Goal: Ask a question

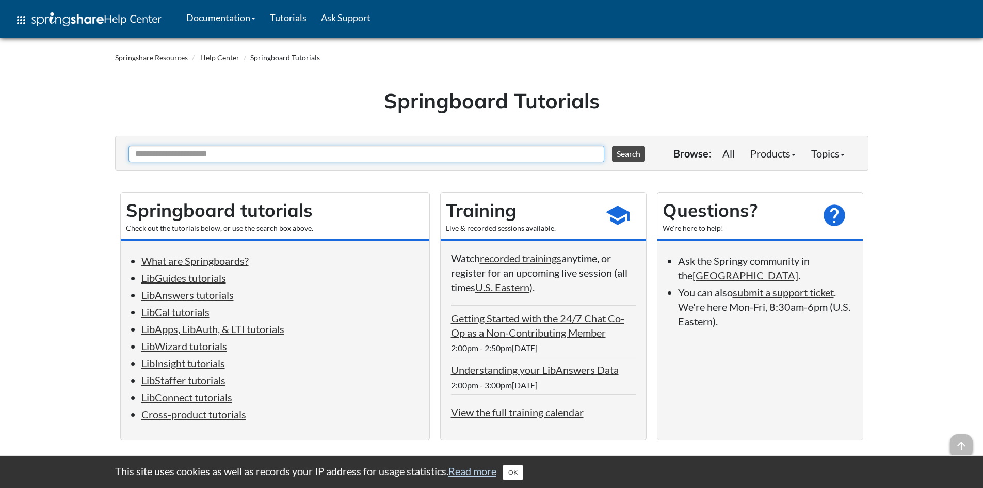
click at [220, 153] on input "Ask Another Question" at bounding box center [367, 154] width 476 height 17
type input "*******"
click at [612, 146] on button "Search" at bounding box center [628, 154] width 33 height 17
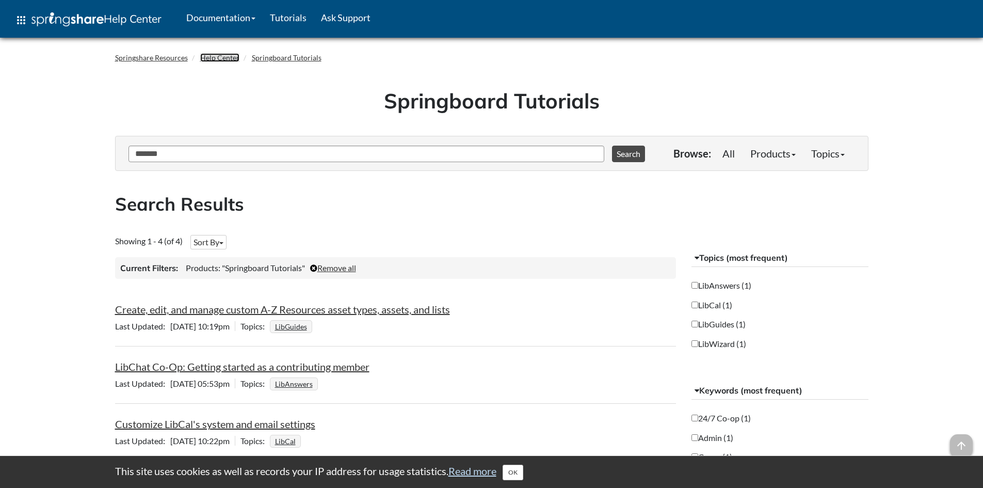
click at [217, 54] on link "Help Center" at bounding box center [219, 57] width 39 height 9
